Goal: Check status: Check status

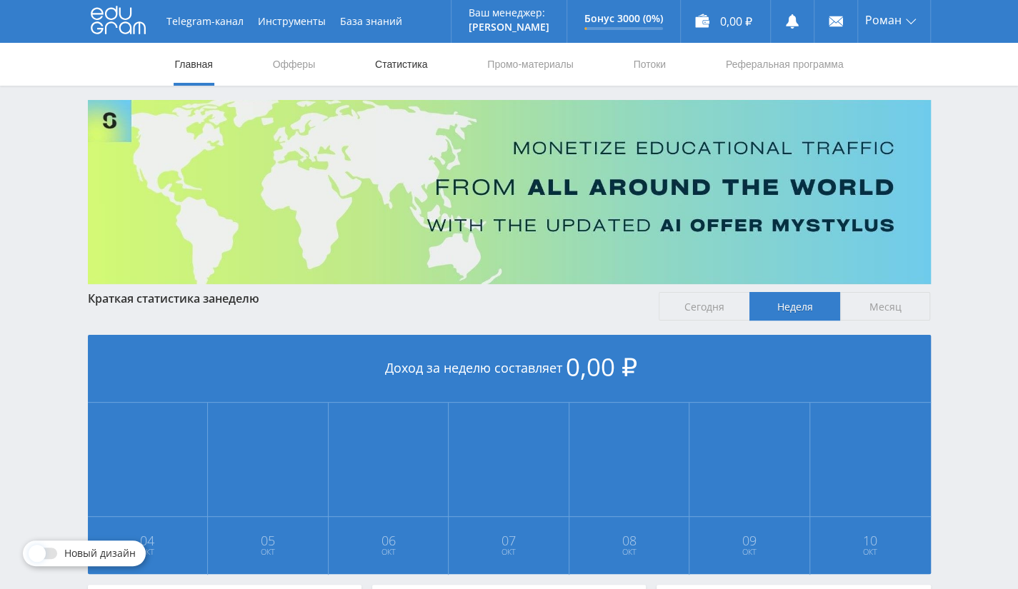
click at [406, 71] on link "Статистика" at bounding box center [401, 64] width 56 height 43
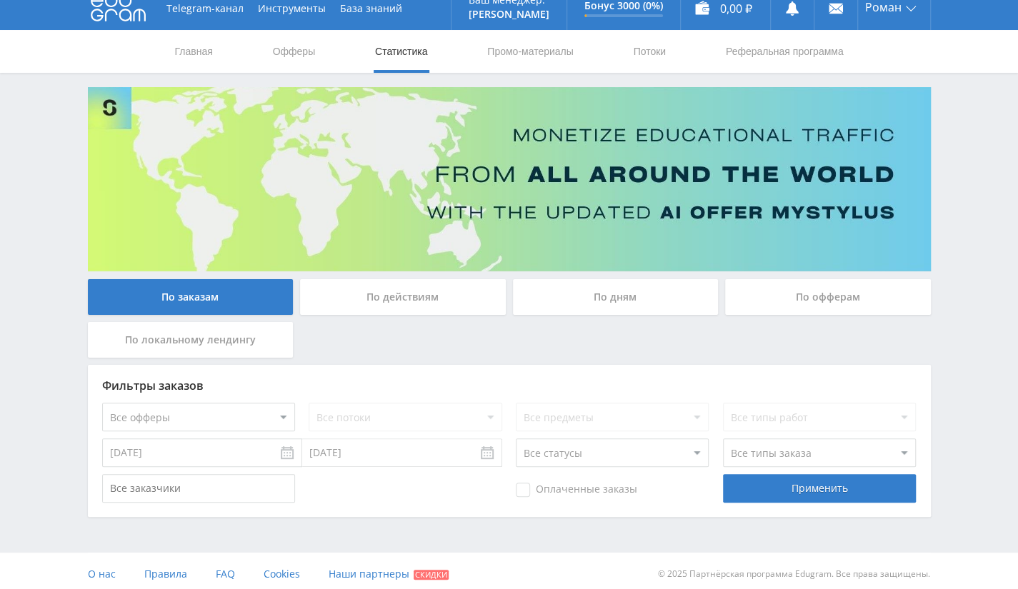
scroll to position [19, 0]
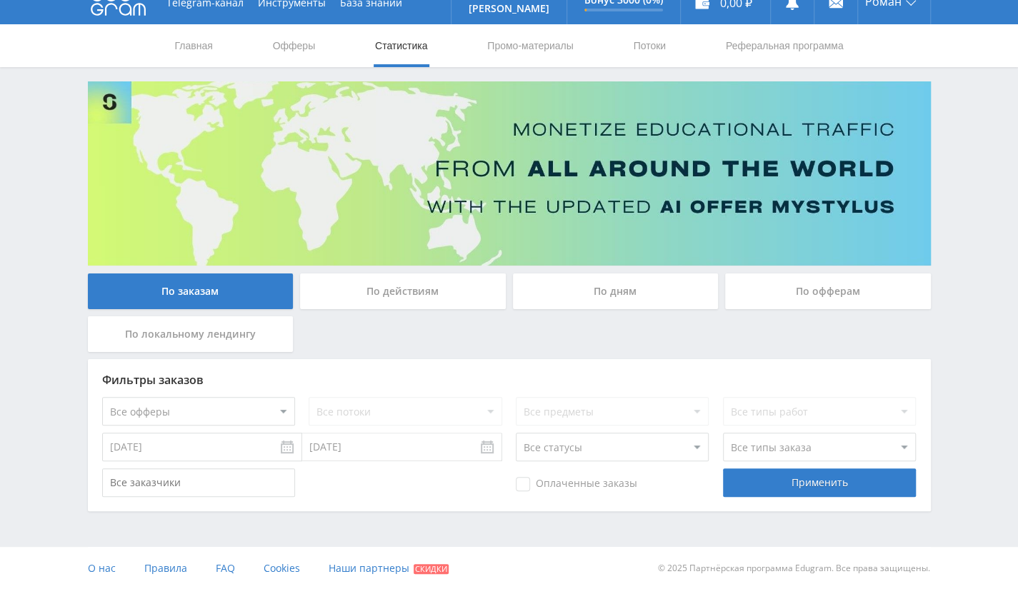
click at [804, 272] on div "По заказам По действиям По дням По офферам По локальному лендингу Фильтры заказ…" at bounding box center [509, 296] width 857 height 430
click at [794, 286] on div "По офферам" at bounding box center [828, 292] width 206 height 36
click at [0, 0] on input "По офферам" at bounding box center [0, 0] width 0 height 0
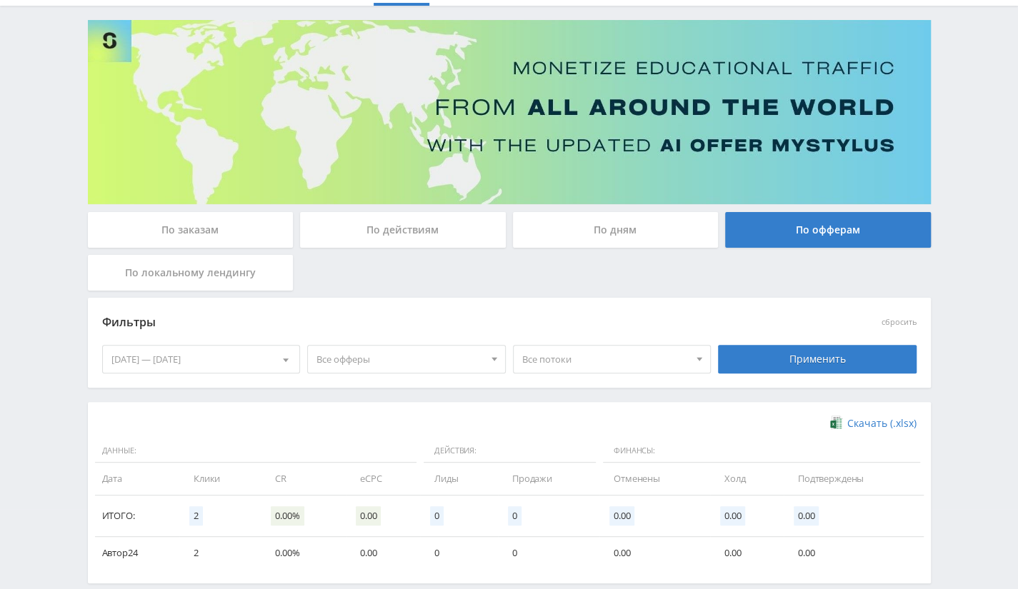
scroll to position [151, 0]
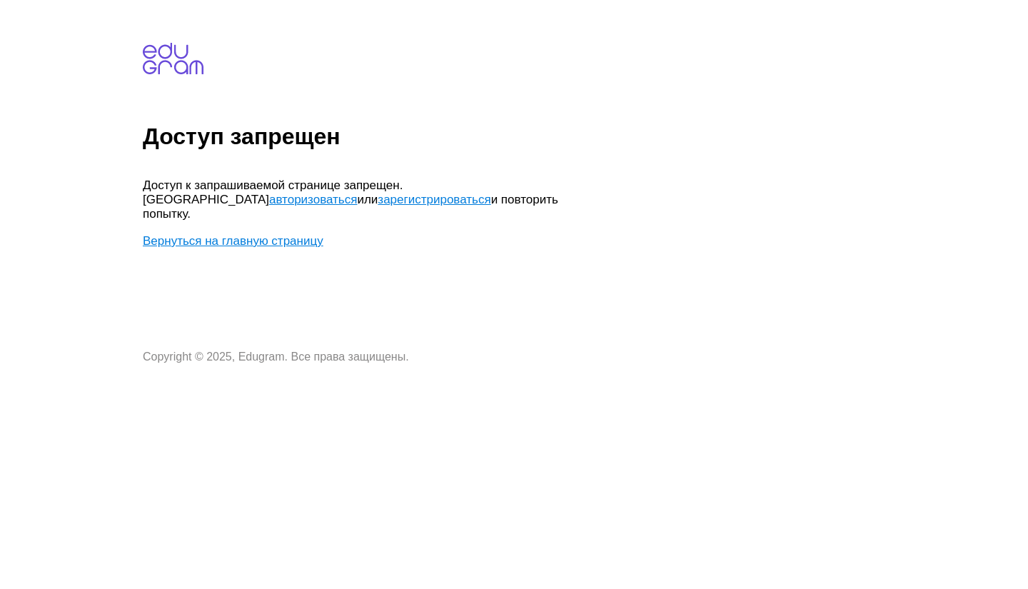
click at [316, 234] on link "Вернуться на главную страницу" at bounding box center [233, 241] width 181 height 14
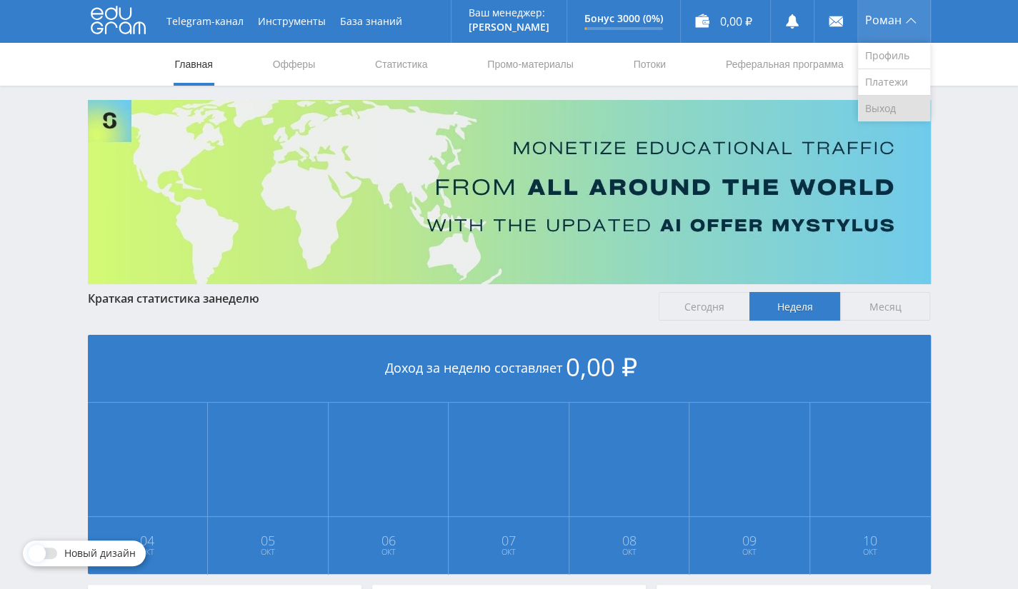
click at [886, 102] on link "Выход" at bounding box center [894, 109] width 72 height 26
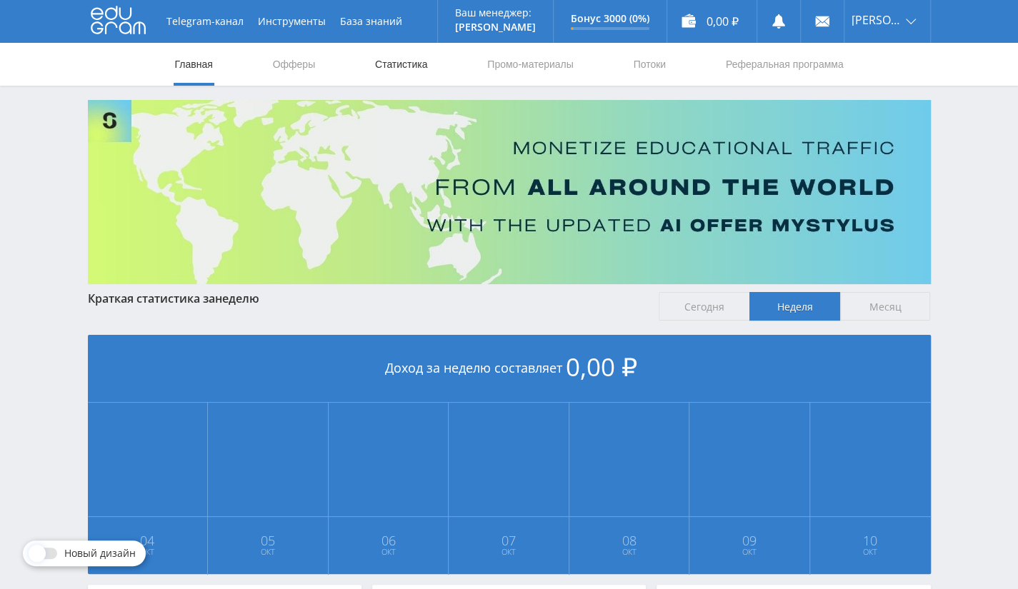
click at [404, 69] on link "Статистика" at bounding box center [401, 64] width 56 height 43
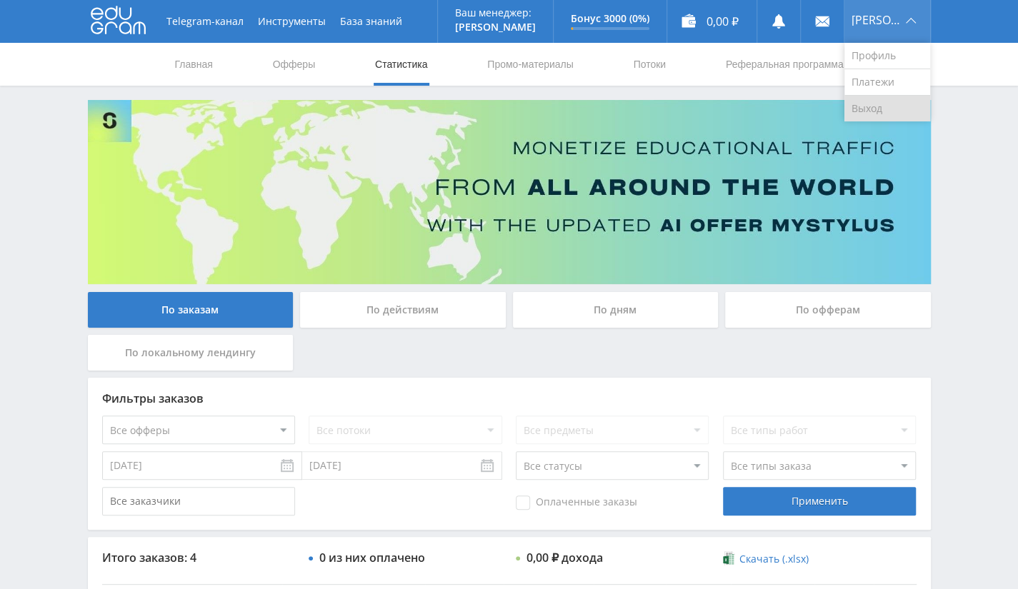
click at [884, 110] on link "Выход" at bounding box center [887, 109] width 86 height 26
